Goal: Task Accomplishment & Management: Manage account settings

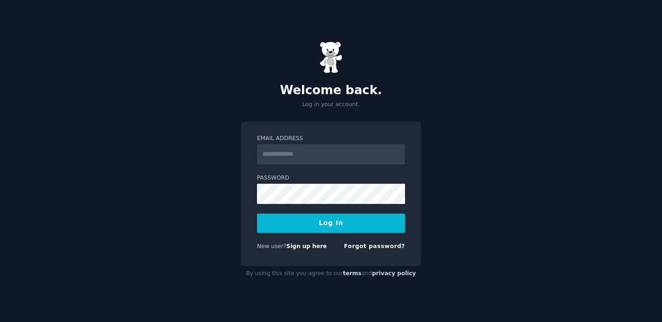
type input "**********"
click at [317, 227] on button "Log In" at bounding box center [331, 223] width 148 height 19
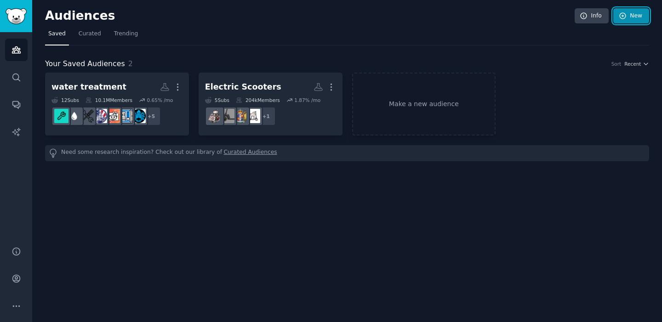
click at [628, 17] on link "New" at bounding box center [631, 16] width 36 height 16
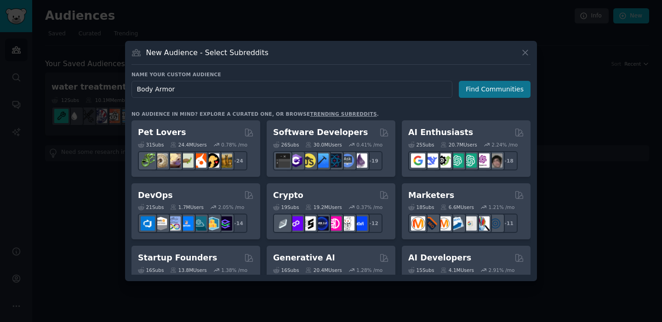
type input "Body Armor"
click at [493, 89] on button "Find Communities" at bounding box center [495, 89] width 72 height 17
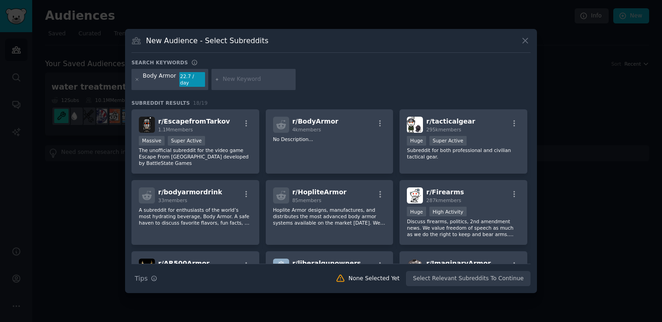
click at [349, 76] on div "Body Armor 22.7 / day" at bounding box center [331, 81] width 399 height 24
click at [319, 84] on div "Body Armor 22.7 / day" at bounding box center [331, 81] width 399 height 24
click at [317, 118] on span "r/ BodyArmor" at bounding box center [315, 121] width 46 height 7
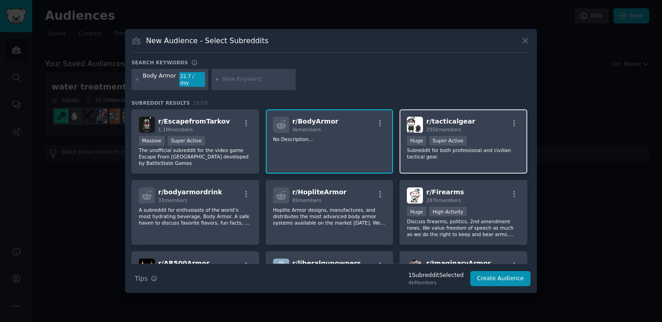
click at [470, 124] on div "r/ tacticalgear 295k members" at bounding box center [463, 125] width 113 height 16
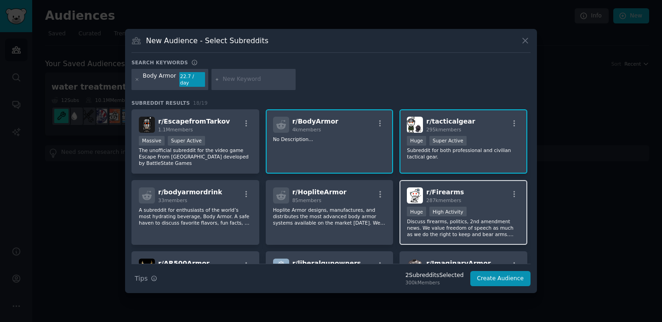
click at [468, 190] on div "r/ Firearms 287k members" at bounding box center [463, 196] width 113 height 16
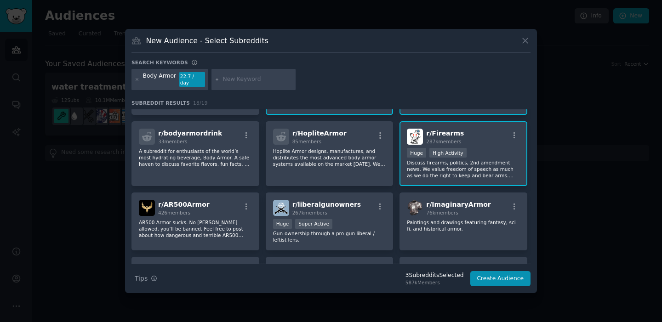
scroll to position [65, 0]
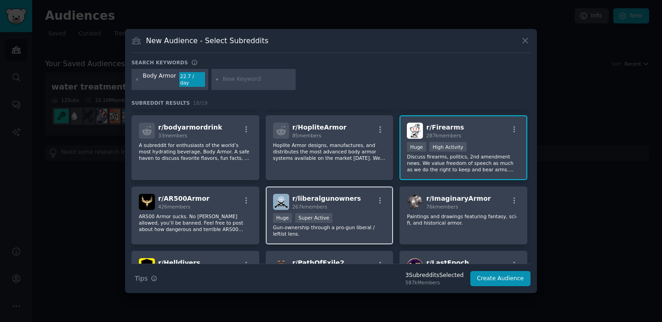
click at [353, 204] on div "r/ liberalgunowners 267k members" at bounding box center [329, 202] width 113 height 16
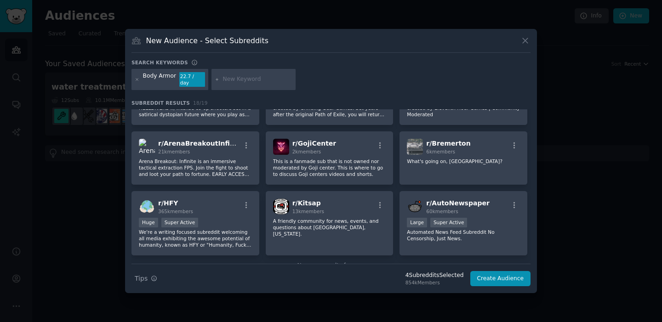
scroll to position [280, 0]
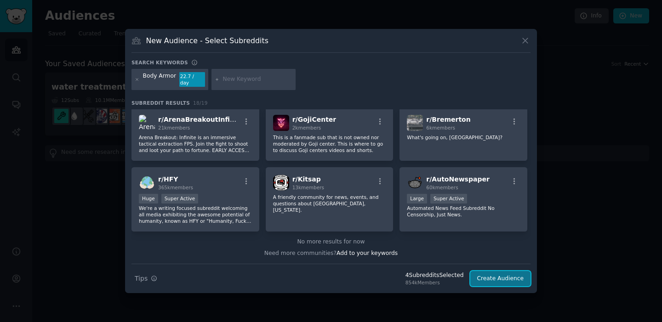
click at [496, 277] on button "Create Audience" at bounding box center [500, 279] width 61 height 16
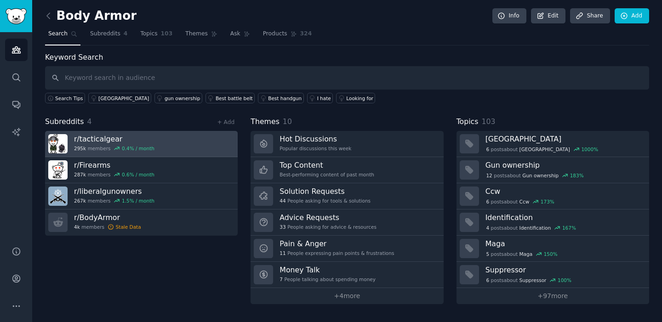
click at [101, 137] on h3 "r/ tacticalgear" at bounding box center [114, 139] width 80 height 10
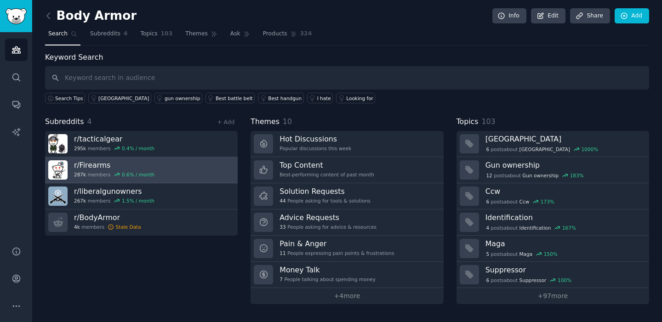
click at [92, 168] on h3 "r/ Firearms" at bounding box center [114, 165] width 80 height 10
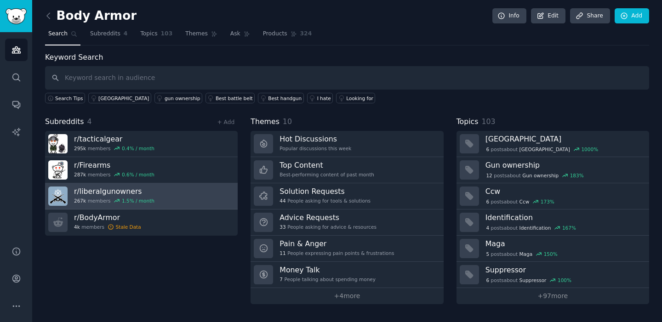
click at [99, 195] on h3 "r/ liberalgunowners" at bounding box center [114, 192] width 80 height 10
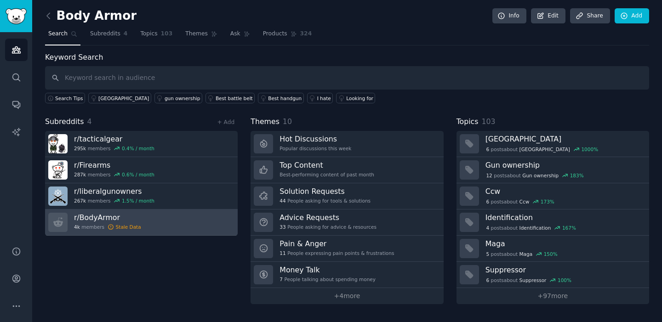
click at [95, 221] on h3 "r/ BodyArmor" at bounding box center [107, 218] width 67 height 10
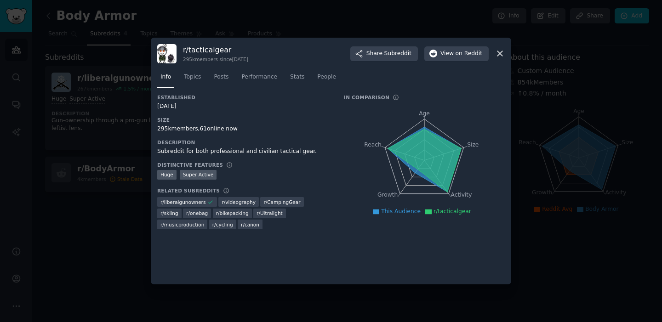
click at [197, 49] on h3 "r/ tacticalgear" at bounding box center [215, 50] width 65 height 10
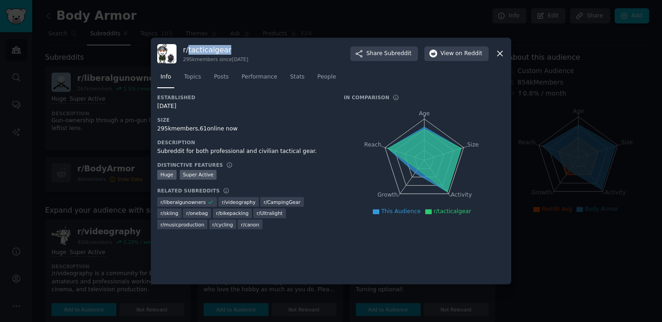
click at [197, 49] on h3 "r/ tacticalgear" at bounding box center [215, 50] width 65 height 10
click at [223, 16] on div at bounding box center [331, 161] width 662 height 322
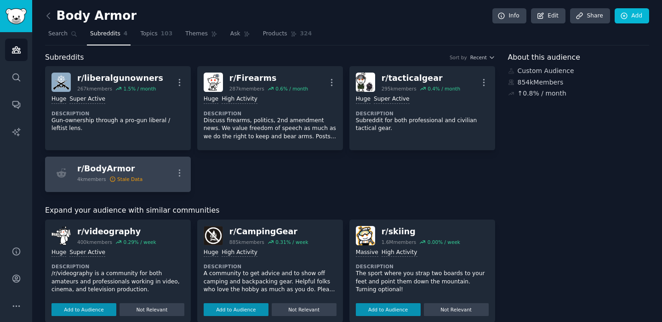
click at [102, 171] on div "r/ BodyArmor" at bounding box center [109, 168] width 65 height 11
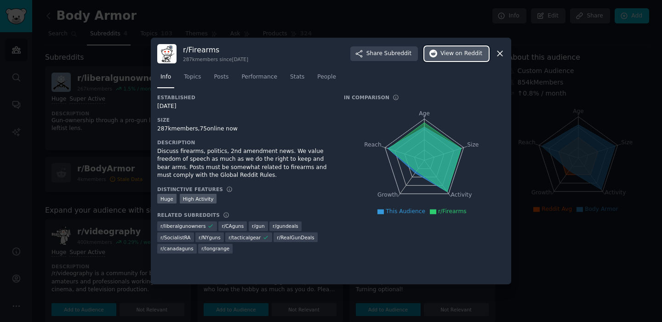
click at [451, 54] on span "View on Reddit" at bounding box center [462, 54] width 42 height 8
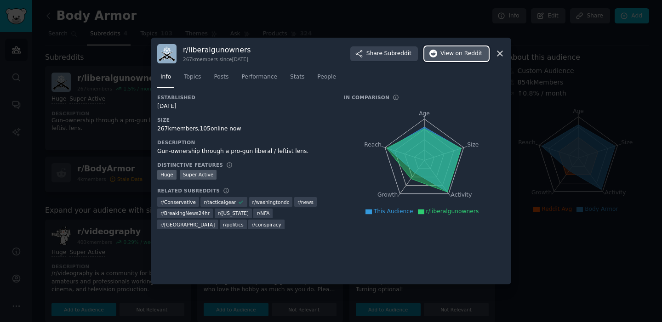
click at [453, 56] on span "View on Reddit" at bounding box center [462, 54] width 42 height 8
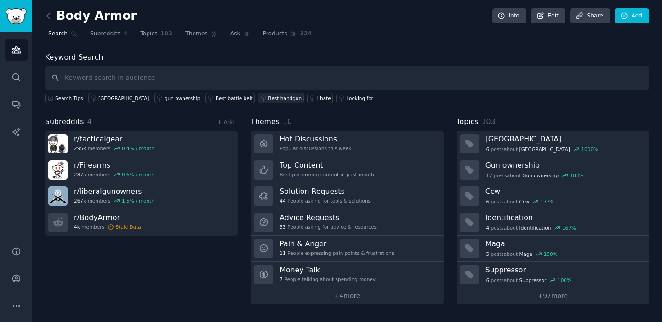
click at [268, 98] on div "Best handgun" at bounding box center [285, 98] width 34 height 6
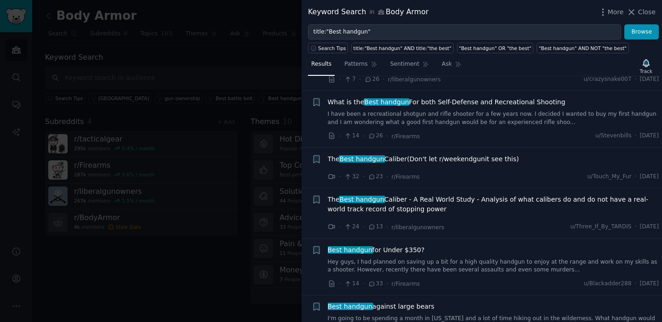
scroll to position [1080, 0]
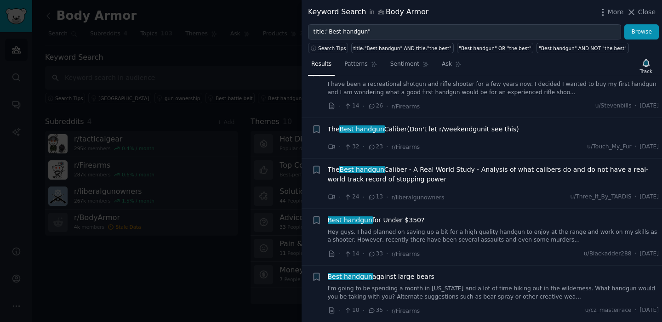
click at [220, 244] on div at bounding box center [331, 161] width 662 height 322
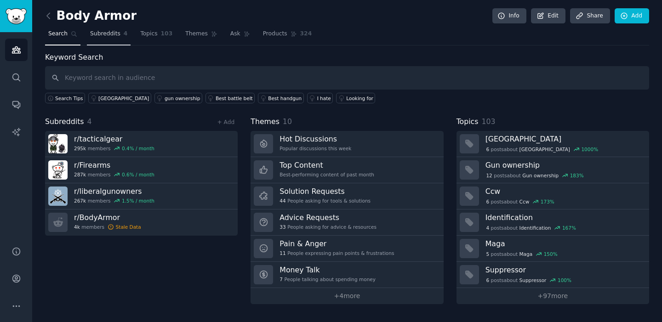
click at [115, 35] on span "Subreddits" at bounding box center [105, 34] width 30 height 8
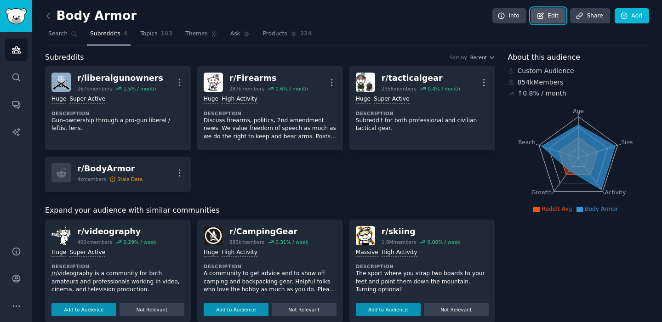
click at [557, 17] on link "Edit" at bounding box center [548, 16] width 34 height 16
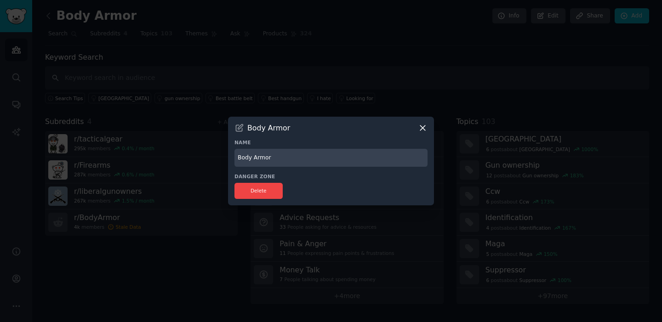
click at [275, 52] on div at bounding box center [331, 161] width 662 height 322
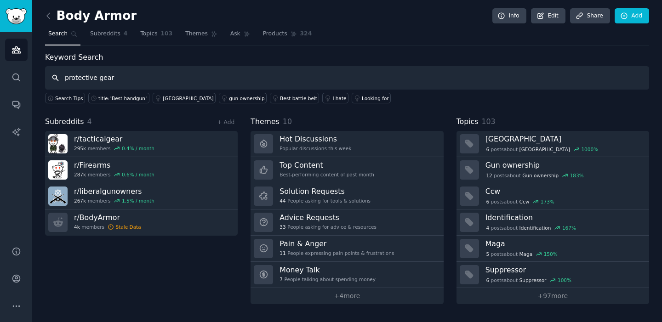
type input "protective gear"
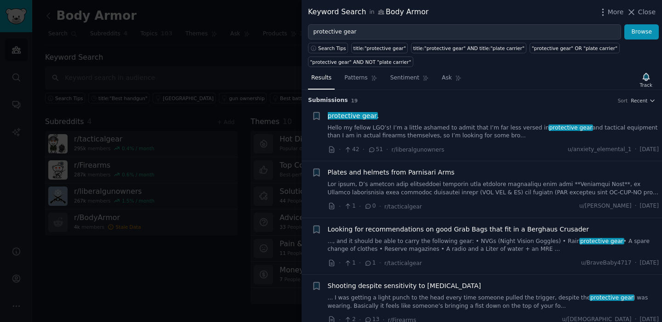
click at [259, 69] on div at bounding box center [331, 161] width 662 height 322
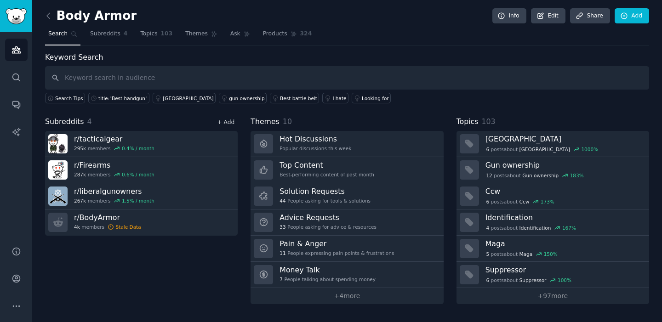
click at [223, 122] on link "+ Add" at bounding box center [225, 122] width 17 height 6
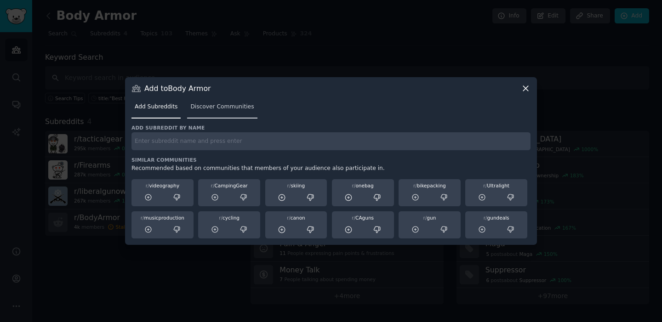
click at [220, 105] on span "Discover Communities" at bounding box center [221, 107] width 63 height 8
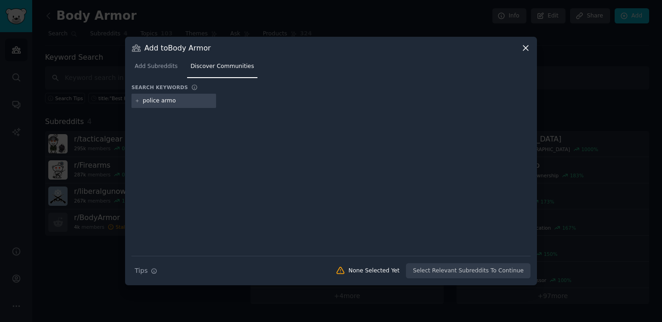
type input "police armor"
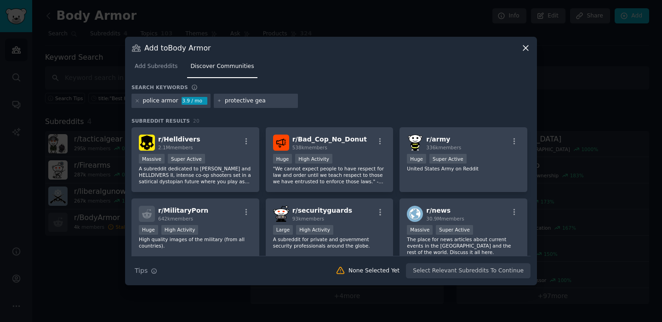
type input "protective gear"
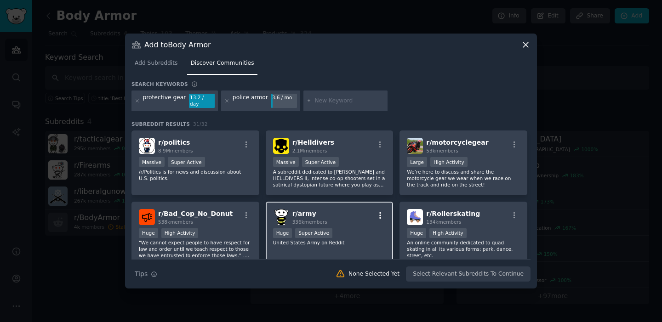
click at [379, 212] on icon "button" at bounding box center [380, 215] width 2 height 6
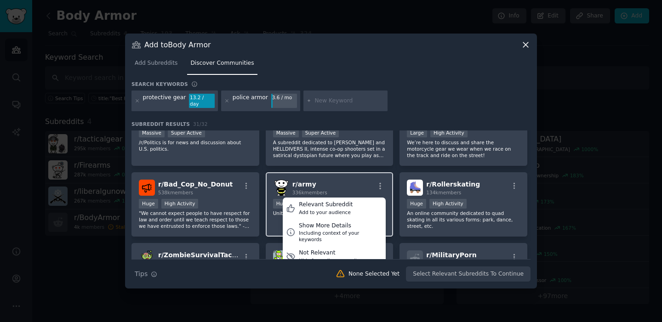
scroll to position [41, 0]
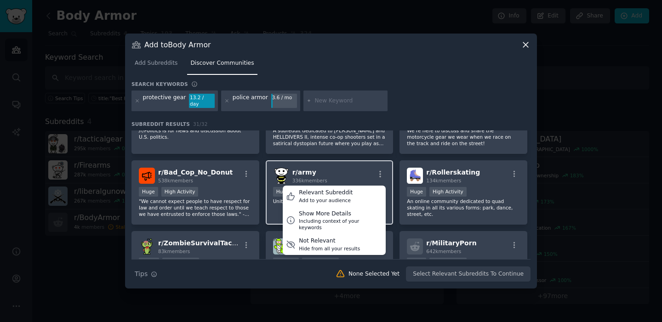
click at [335, 168] on div "r/ army 336k members Relevant Subreddit Add to your audience Show More Details …" at bounding box center [329, 176] width 113 height 16
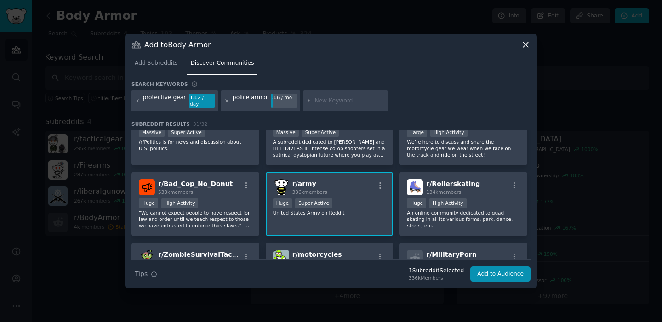
scroll to position [0, 0]
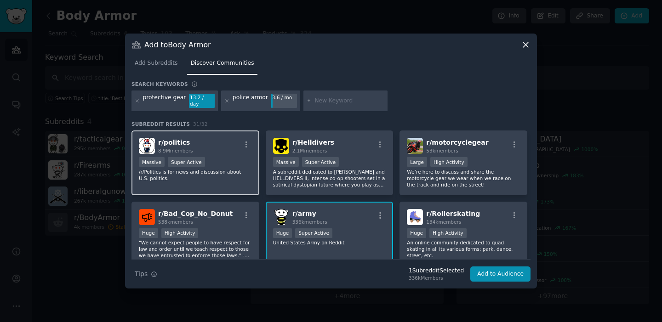
click at [222, 149] on div "r/ politics 8.9M members" at bounding box center [195, 146] width 113 height 16
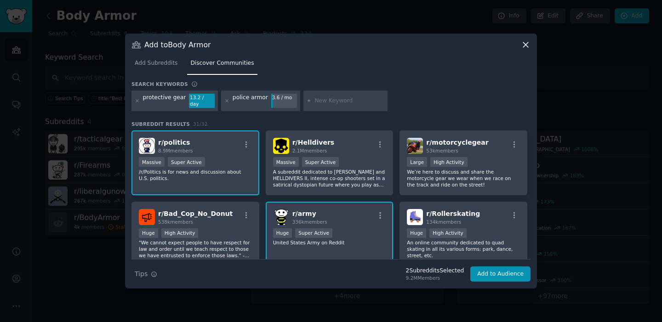
click at [222, 149] on div "r/ politics 8.9M members" at bounding box center [195, 146] width 113 height 16
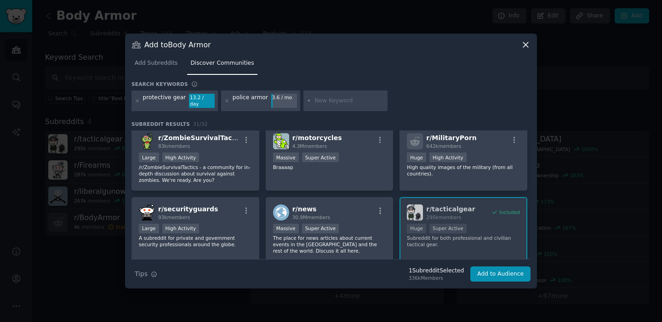
scroll to position [176, 0]
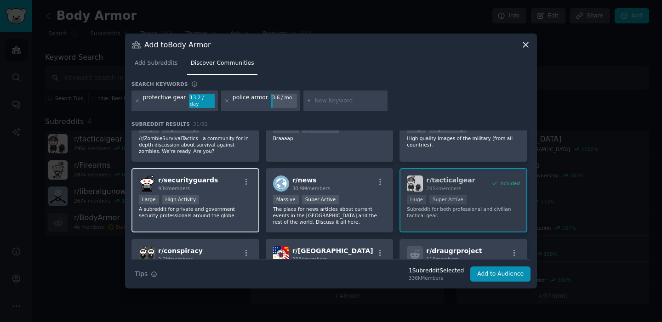
click at [212, 195] on div "Large High Activity" at bounding box center [195, 200] width 113 height 11
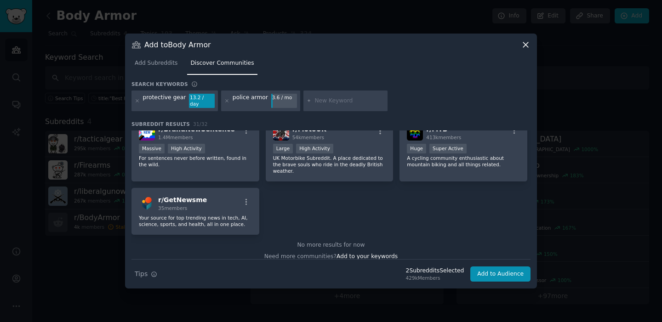
scroll to position [661, 0]
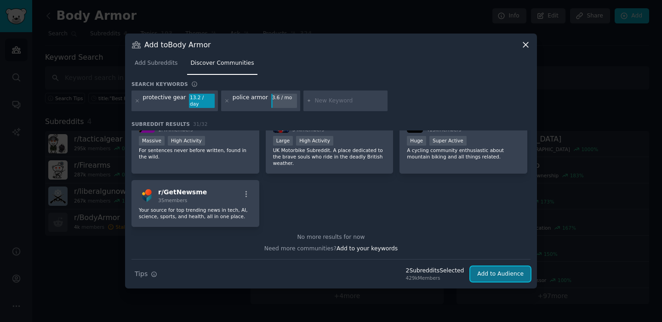
click at [486, 272] on button "Add to Audience" at bounding box center [500, 275] width 60 height 16
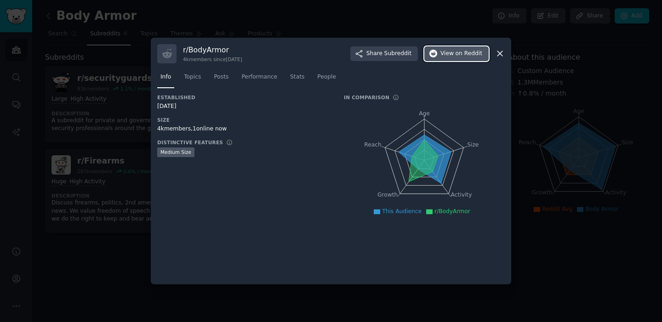
click at [464, 55] on span "on Reddit" at bounding box center [469, 54] width 27 height 8
